Goal: Task Accomplishment & Management: Complete application form

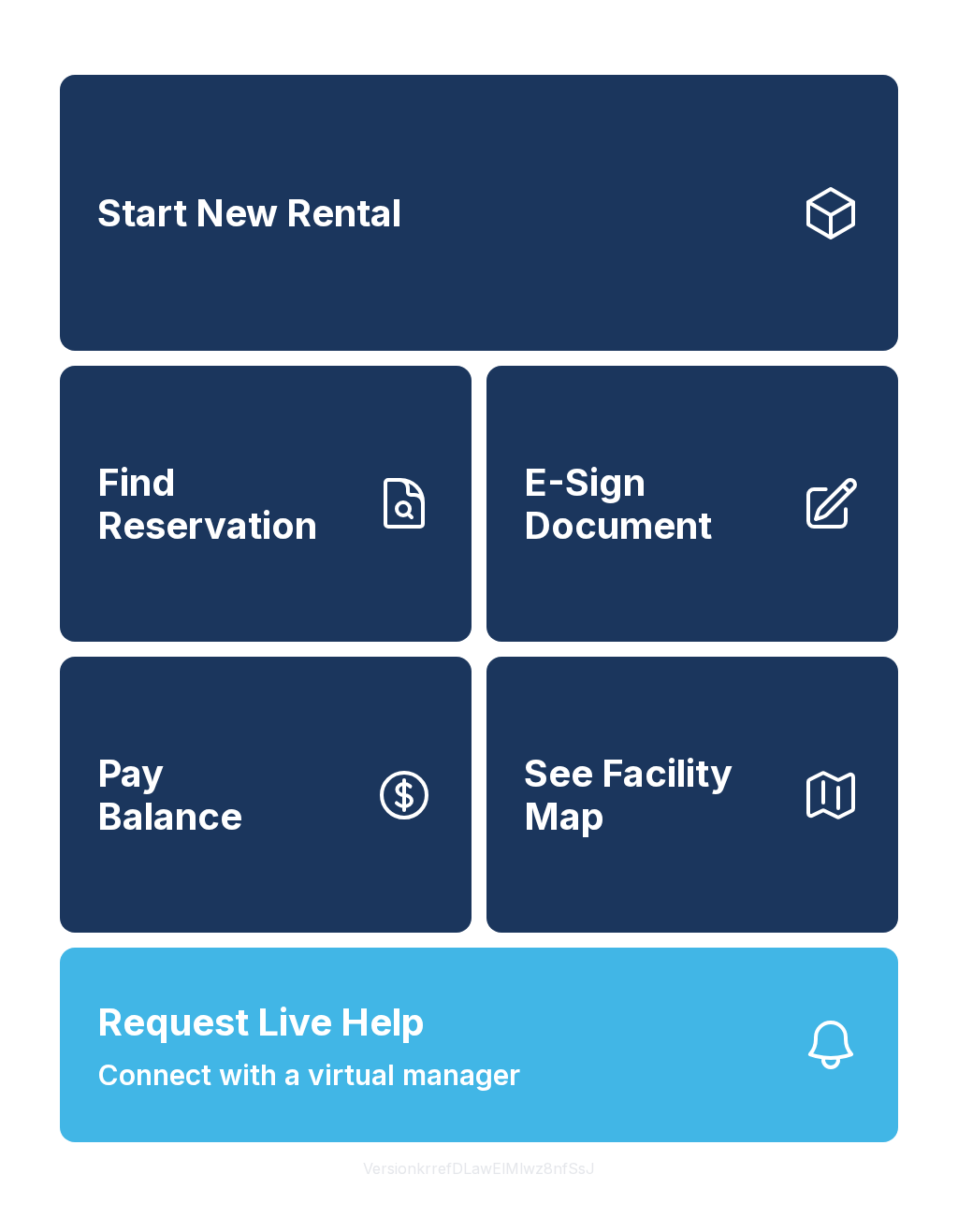
click at [701, 580] on link "E-Sign Document" at bounding box center [692, 504] width 412 height 276
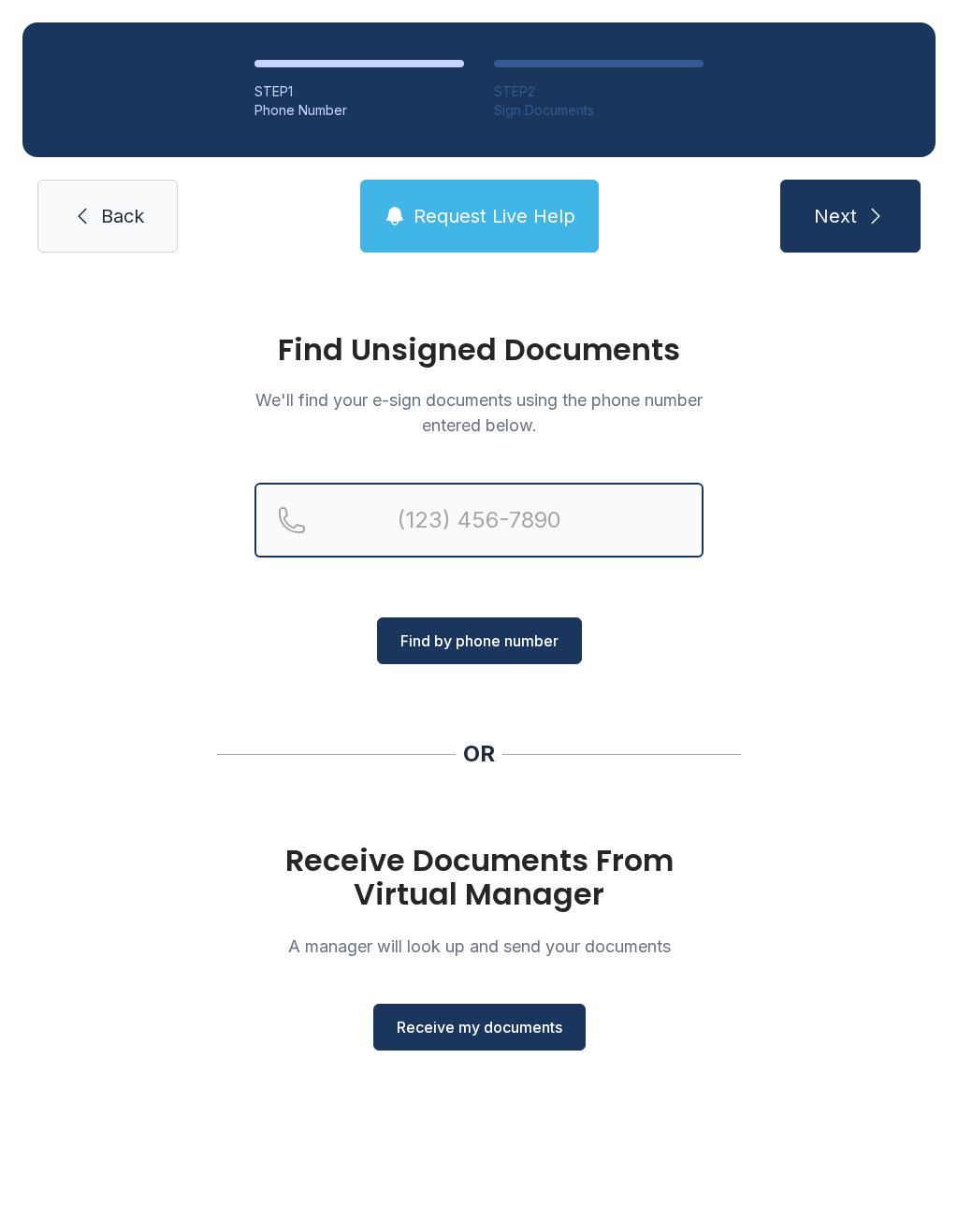
click at [389, 526] on input "Reservation phone number" at bounding box center [479, 519] width 449 height 74
type input "[PHONE_NUMBER]"
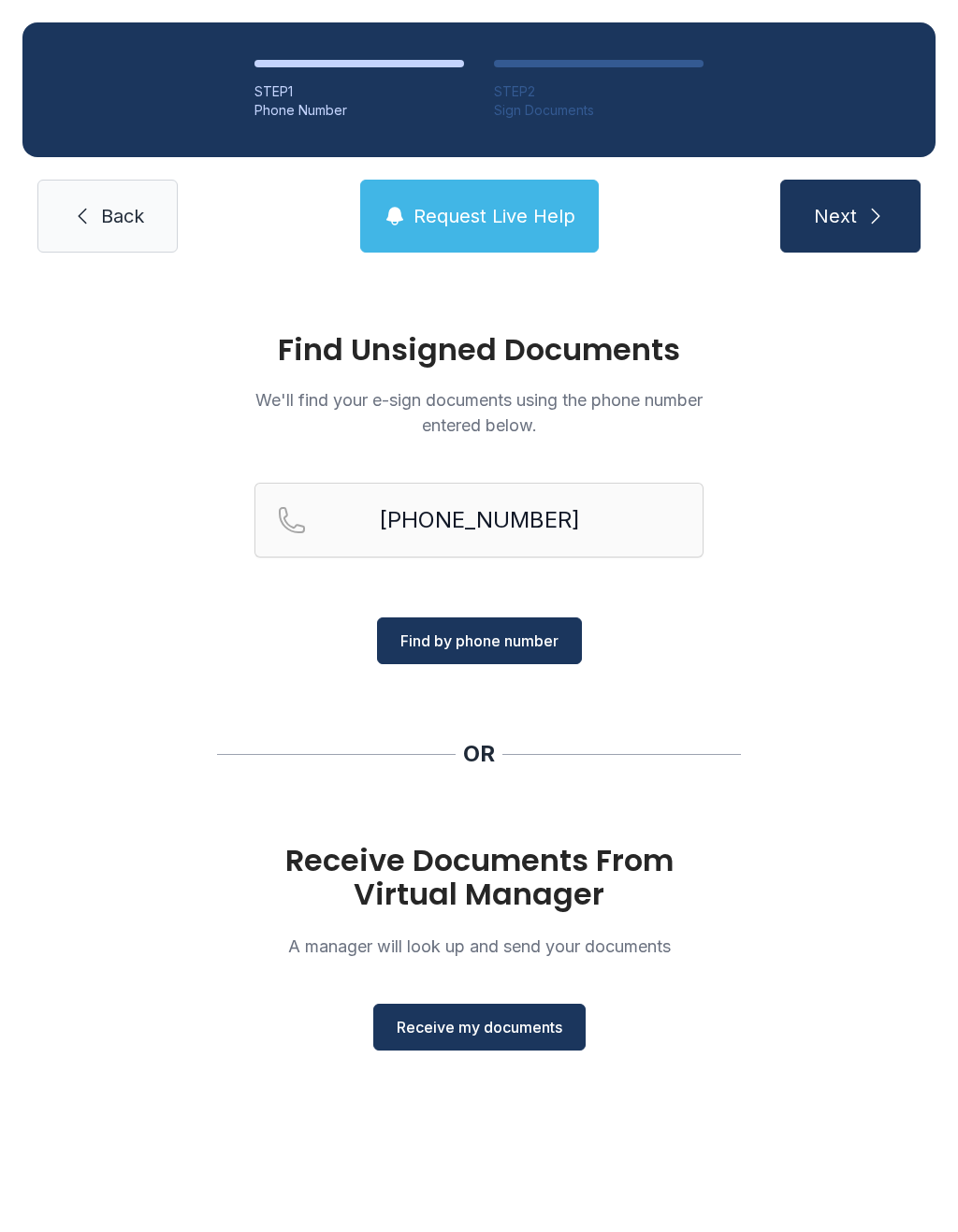
click at [531, 873] on h1 "Receive Documents From Virtual Manager" at bounding box center [479, 878] width 449 height 68
click at [517, 1006] on button "Receive my documents" at bounding box center [479, 1027] width 212 height 47
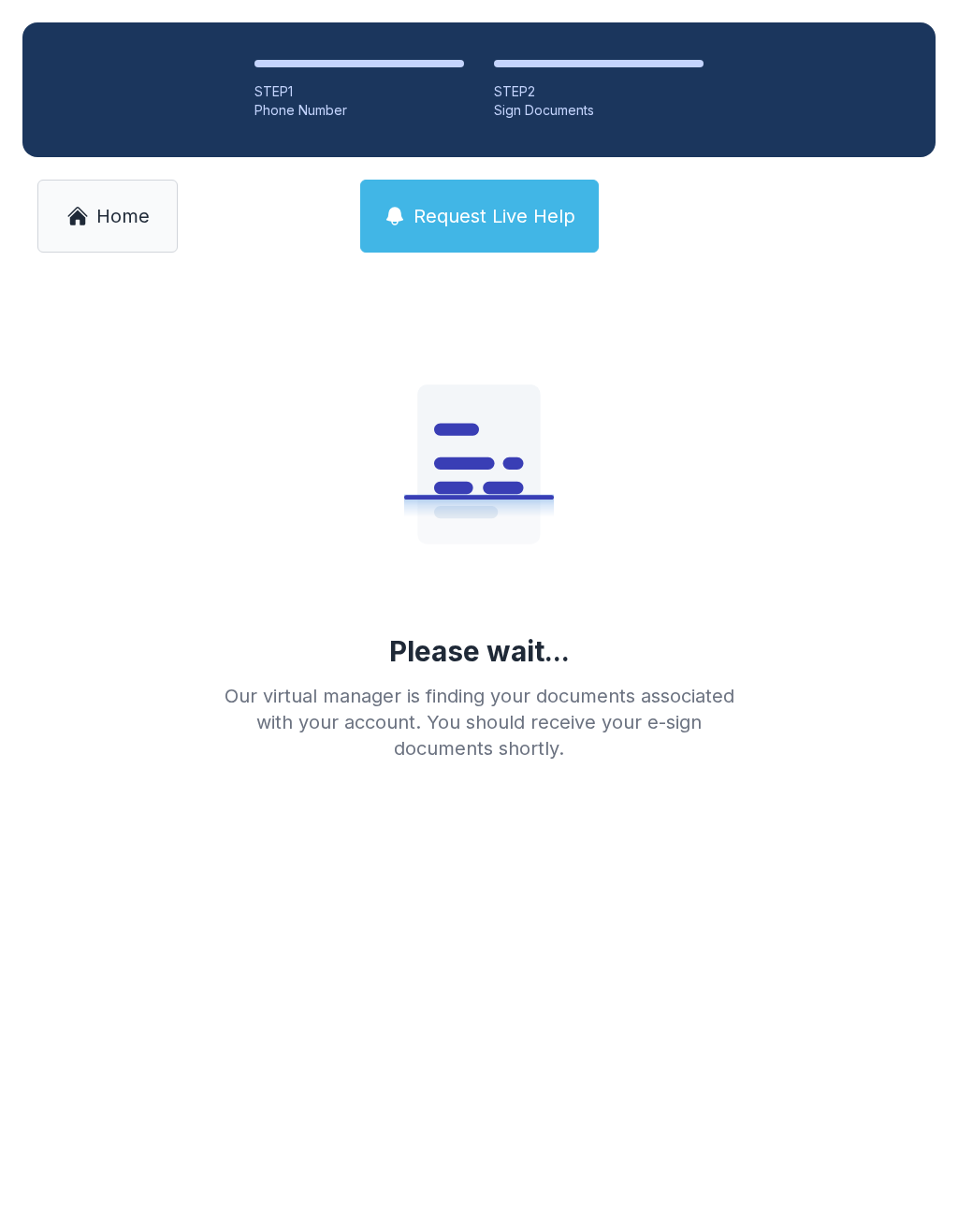
click at [517, 229] on button "Request Live Help" at bounding box center [479, 216] width 238 height 73
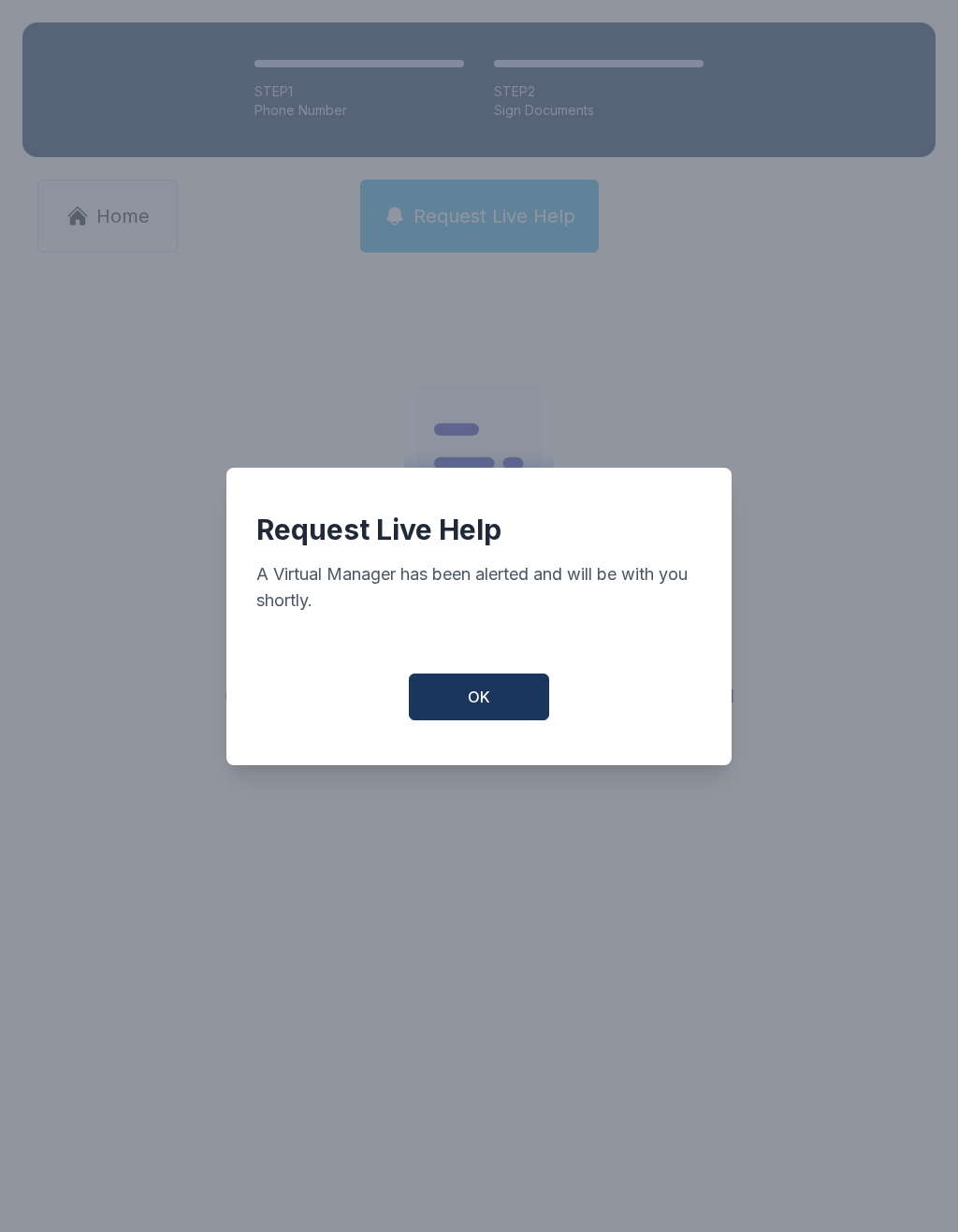
click at [480, 721] on button "OK" at bounding box center [479, 697] width 140 height 47
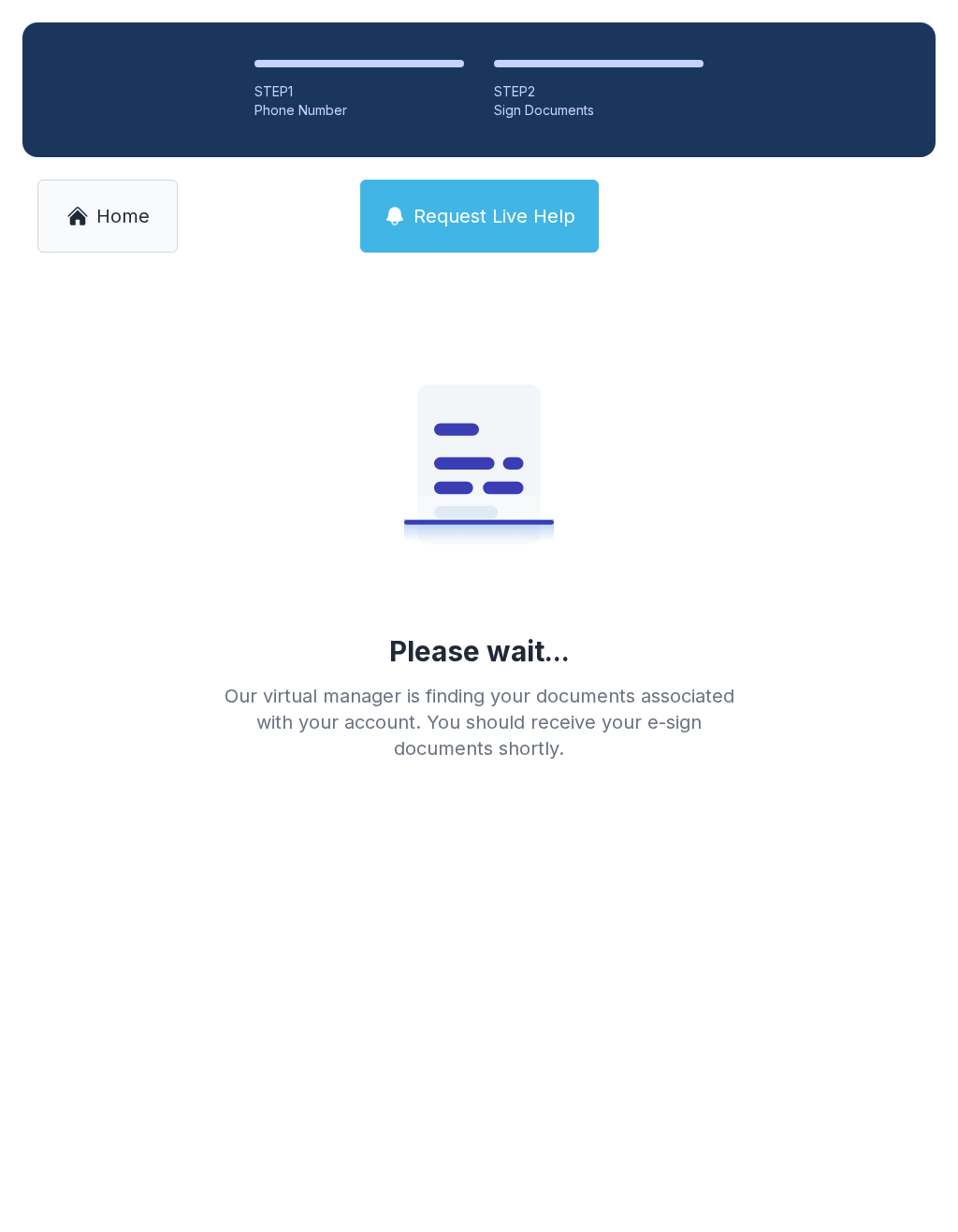
click at [507, 247] on button "Request Live Help" at bounding box center [479, 216] width 238 height 73
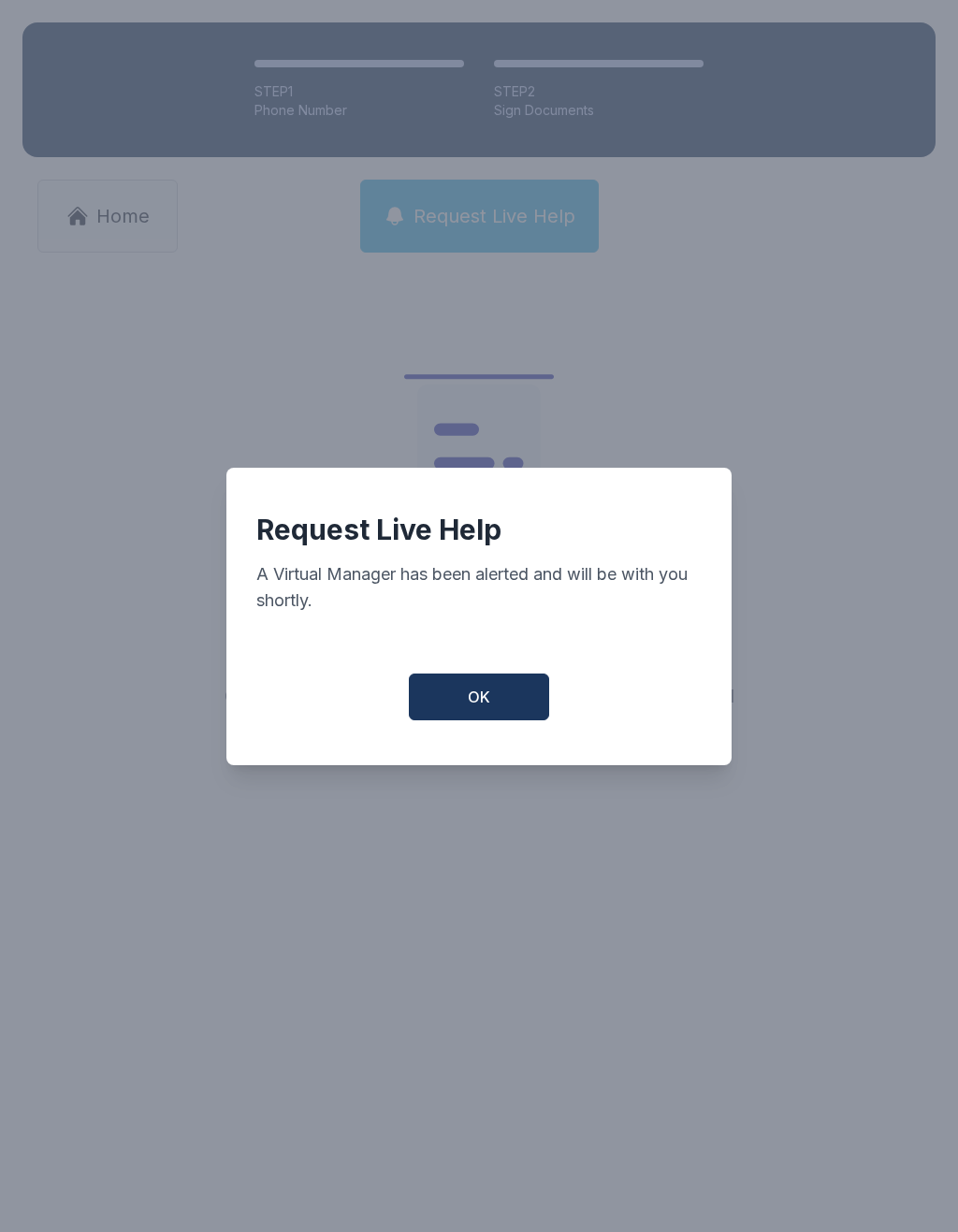
click at [459, 751] on div "Request Live Help A Virtual Manager has been alerted and will be with you short…" at bounding box center [479, 616] width 505 height 298
click at [509, 721] on button "OK" at bounding box center [479, 697] width 140 height 47
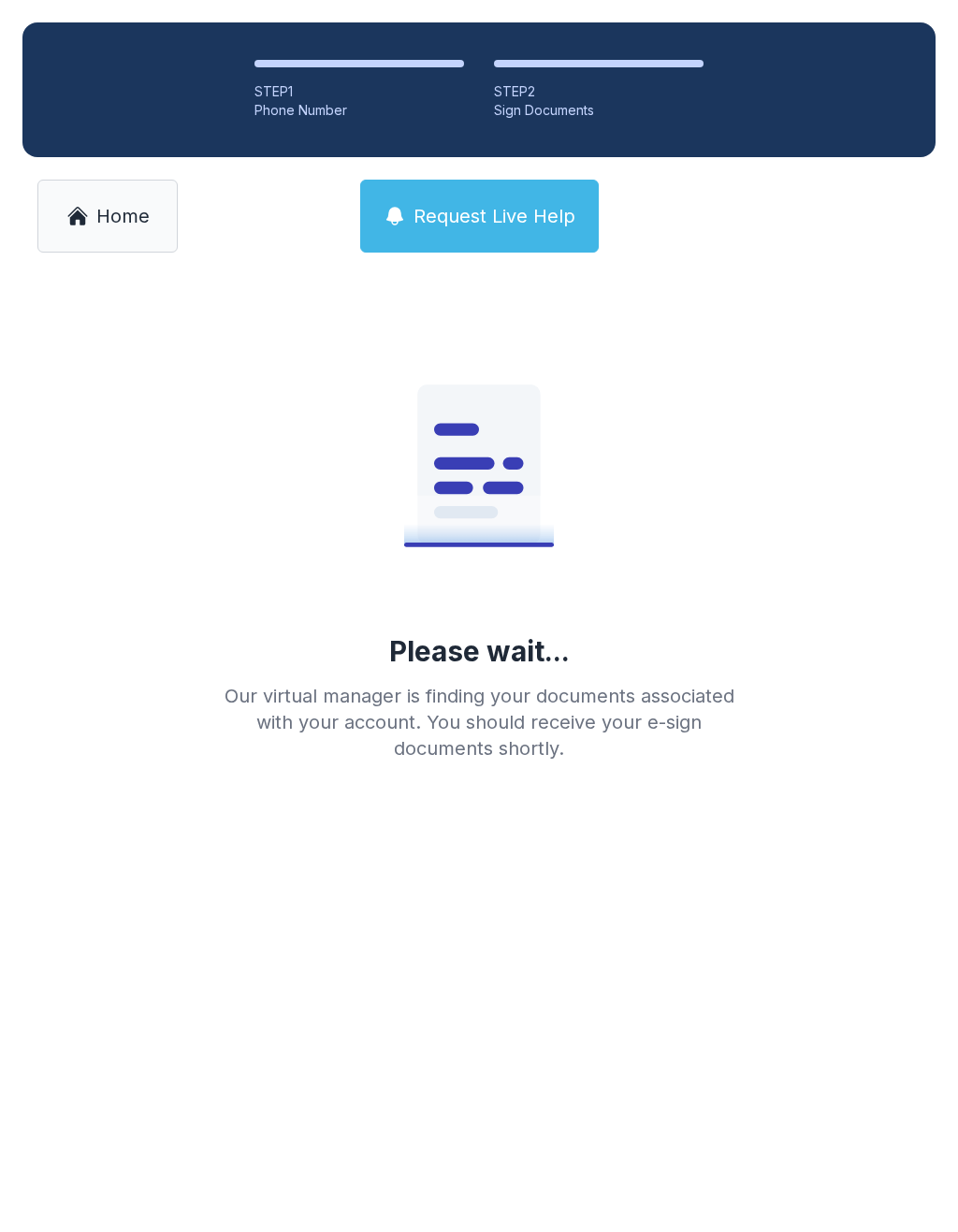
click at [477, 237] on button "Request Live Help" at bounding box center [479, 216] width 238 height 73
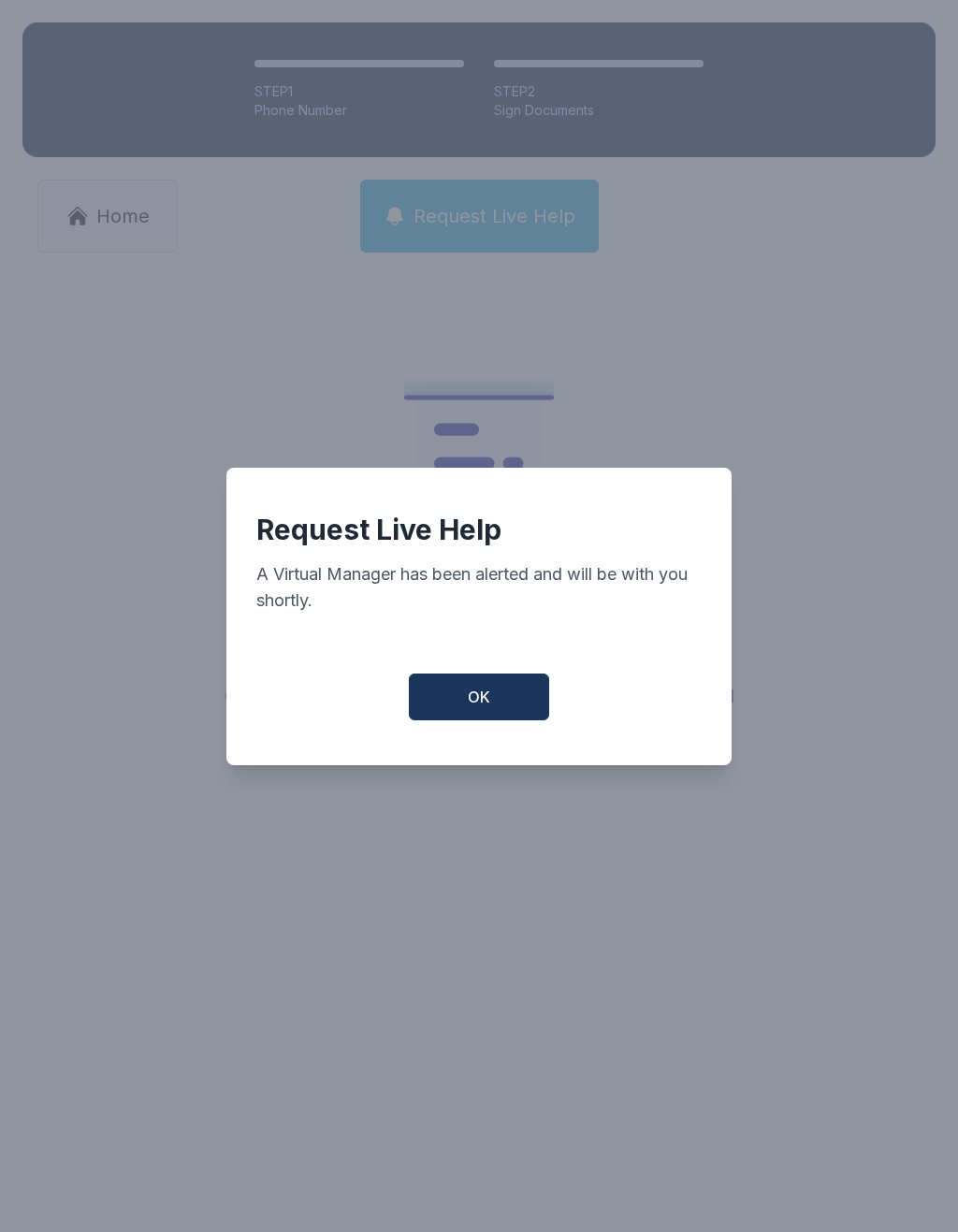
click at [490, 720] on button "OK" at bounding box center [479, 697] width 140 height 47
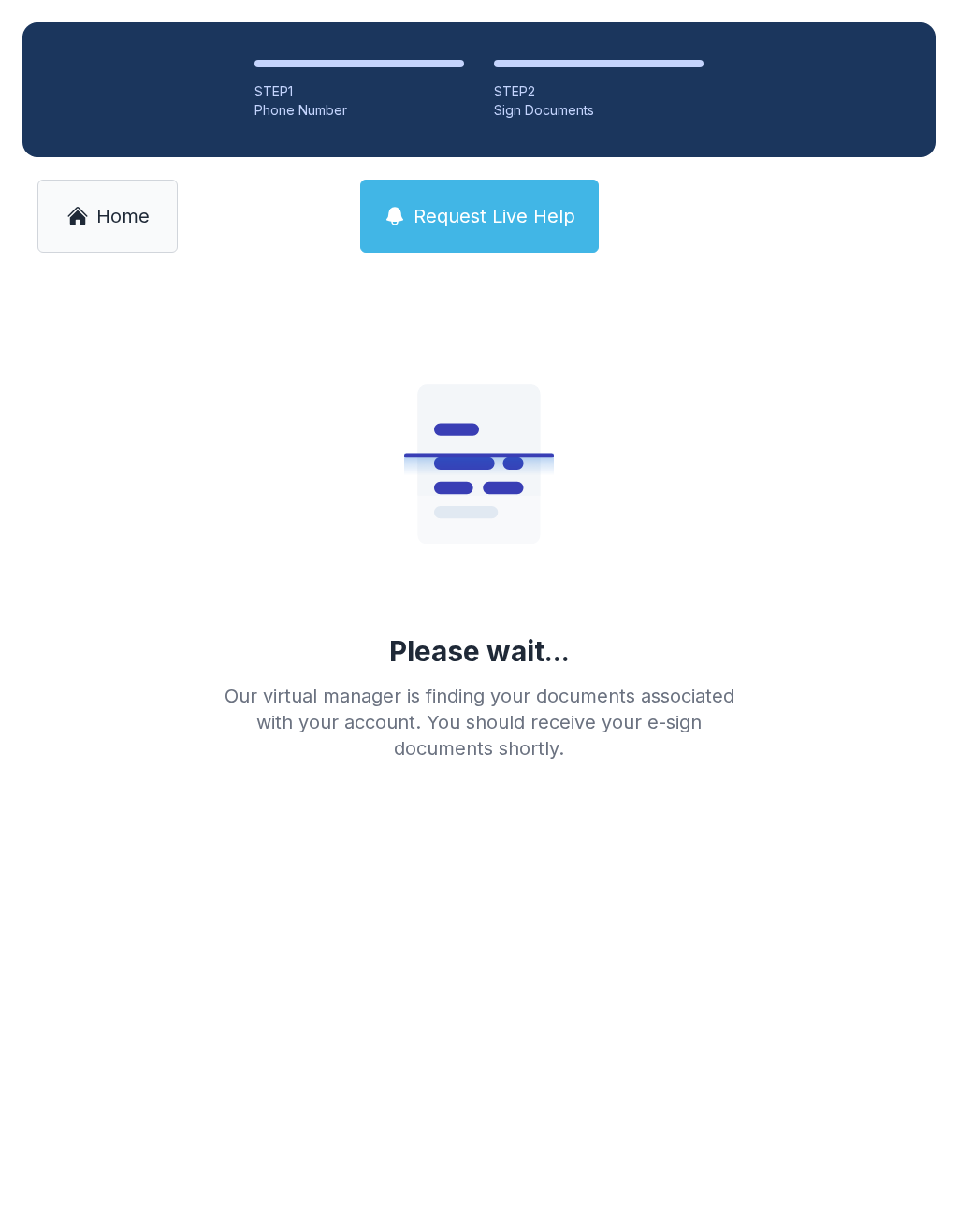
click at [89, 252] on link "Home" at bounding box center [107, 216] width 140 height 73
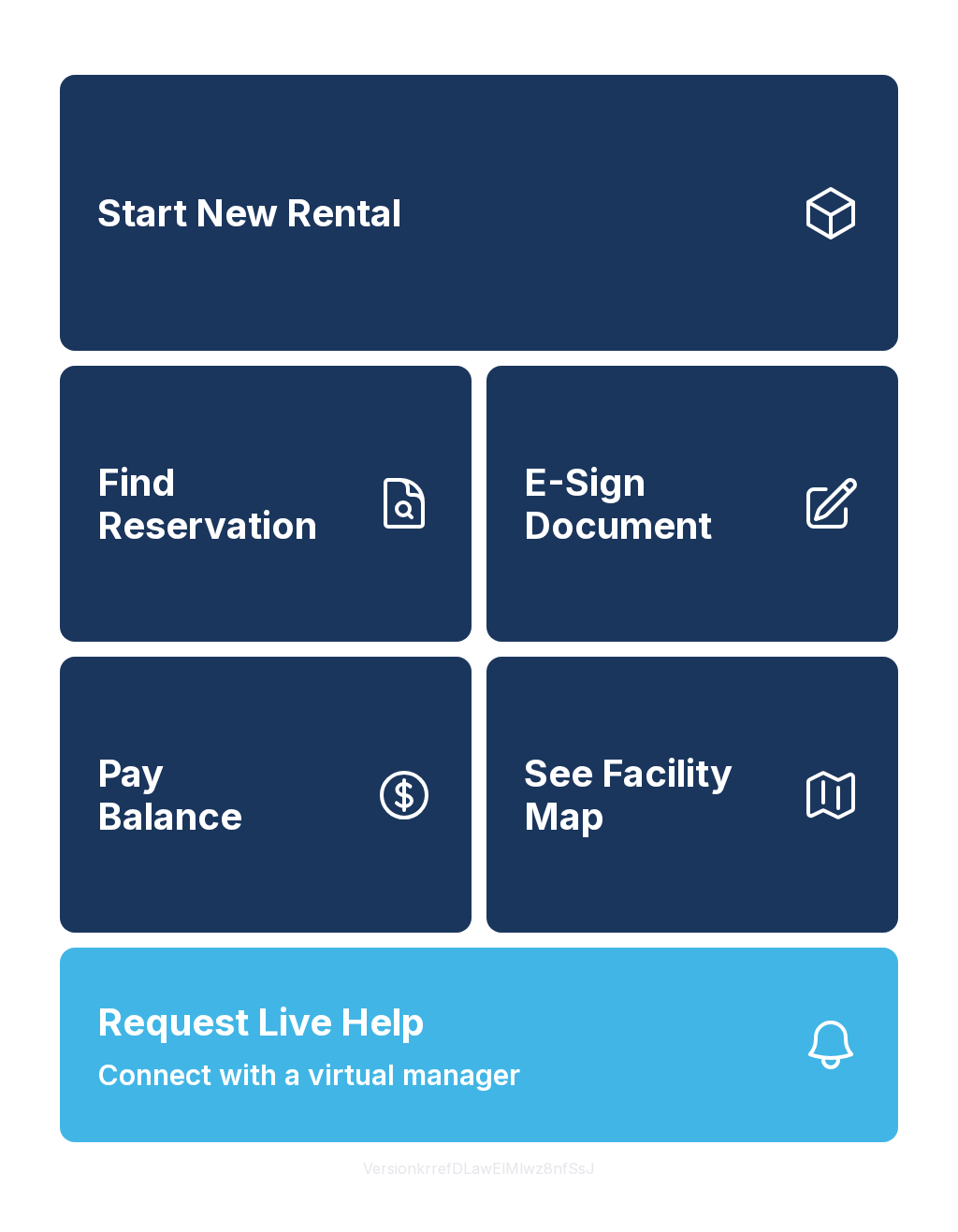
click at [591, 547] on span "E-Sign Document" at bounding box center [655, 504] width 262 height 85
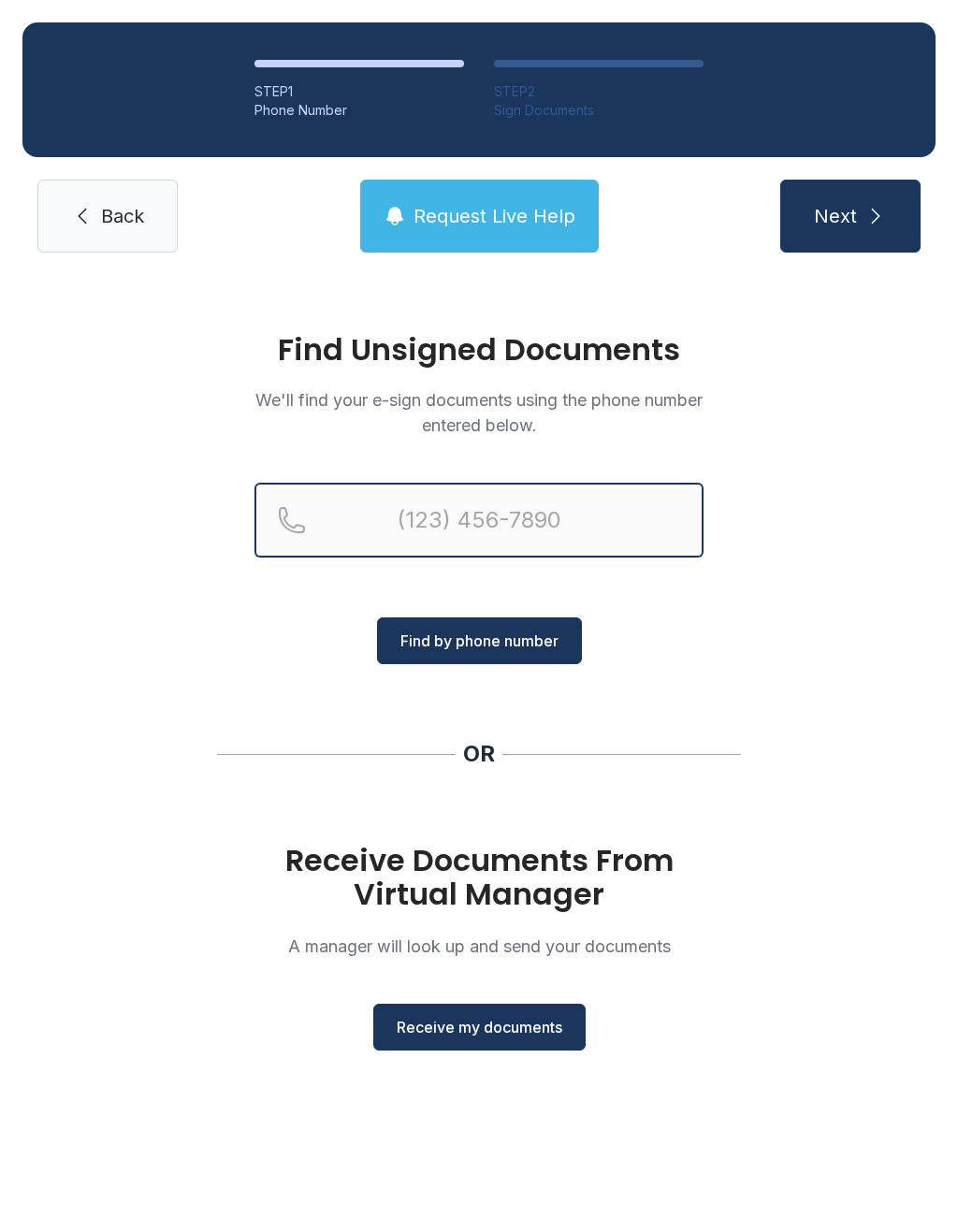
click at [473, 521] on input "Reservation phone number" at bounding box center [479, 519] width 449 height 74
type input "[PHONE_NUMBER]"
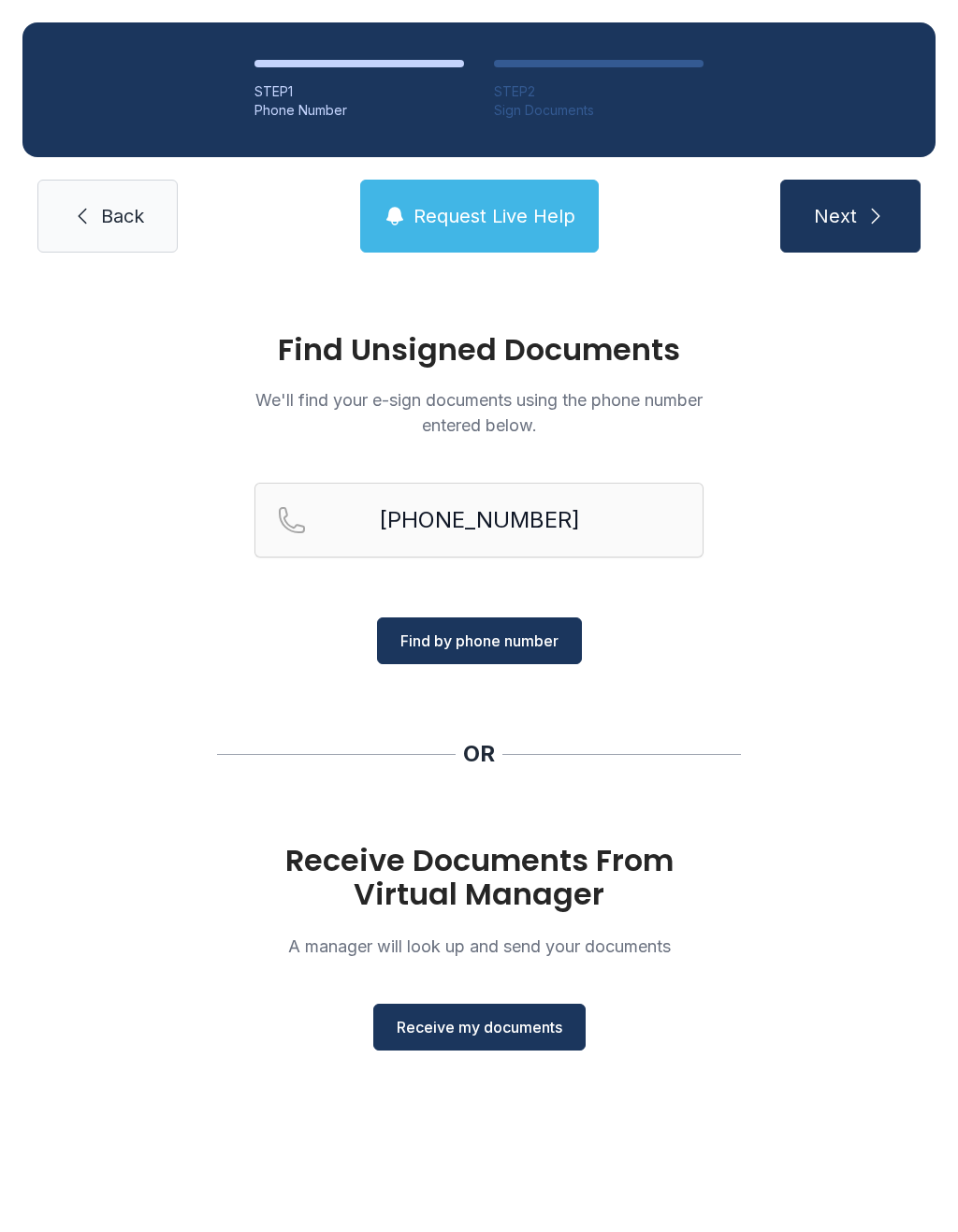
click at [515, 660] on button "Find by phone number" at bounding box center [479, 640] width 205 height 47
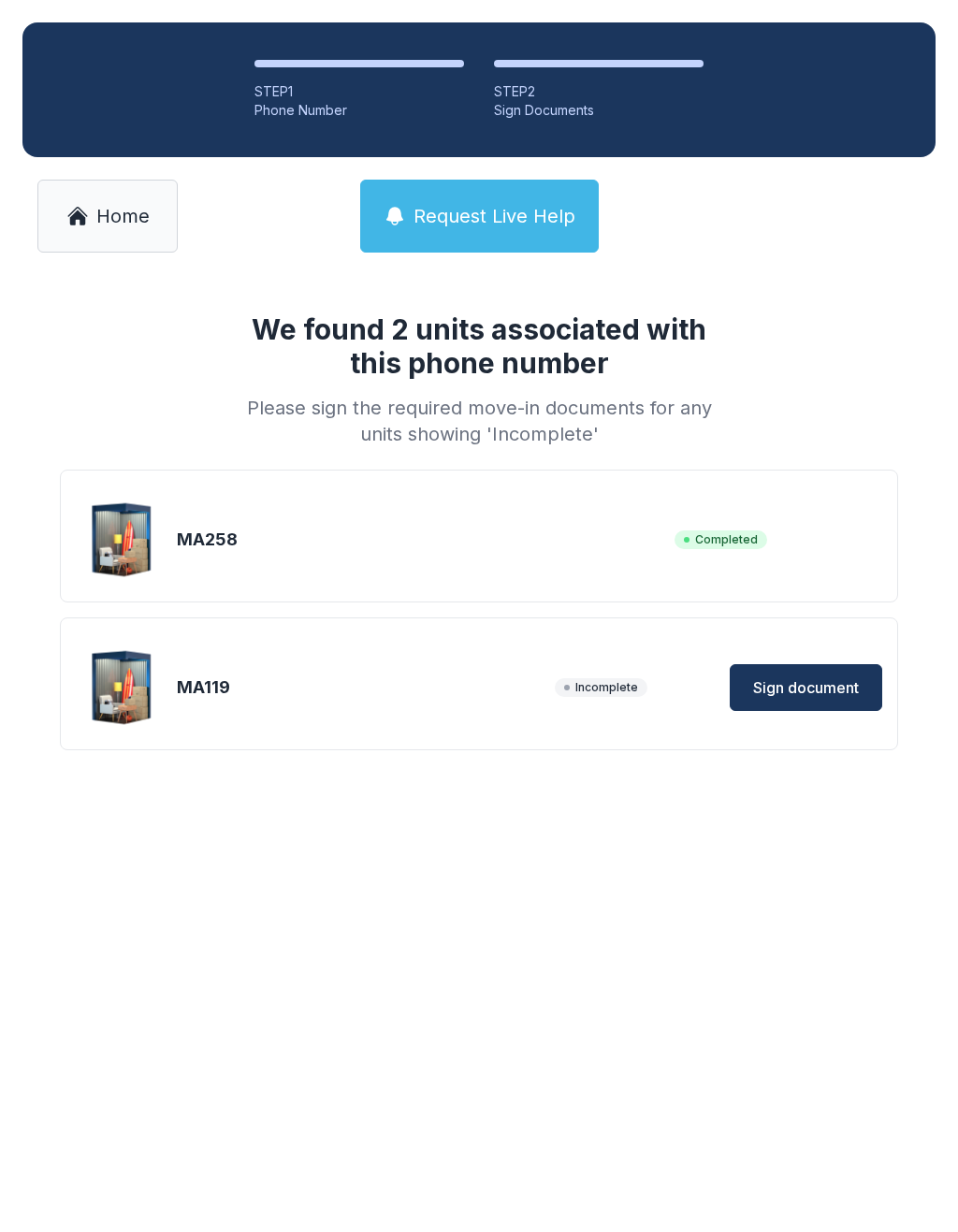
click at [792, 680] on span "Sign document" at bounding box center [806, 688] width 106 height 23
click at [103, 251] on link "Home" at bounding box center [107, 216] width 140 height 73
